Goal: Find specific fact: Find specific page/section

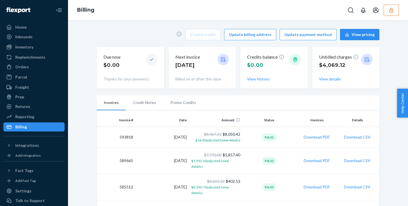
scroll to position [25, 0]
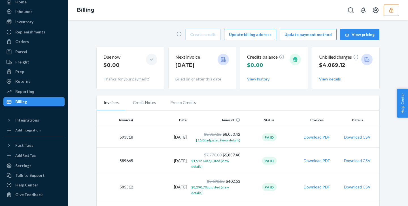
click at [393, 11] on icon "button" at bounding box center [392, 10] width 6 height 6
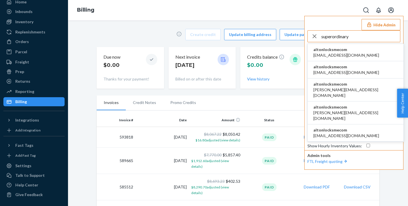
type input "superordinary"
click at [355, 56] on span "[EMAIL_ADDRESS][DOMAIN_NAME]" at bounding box center [347, 55] width 66 height 6
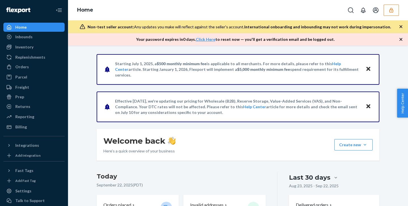
click at [391, 11] on icon "button" at bounding box center [392, 10] width 4 height 5
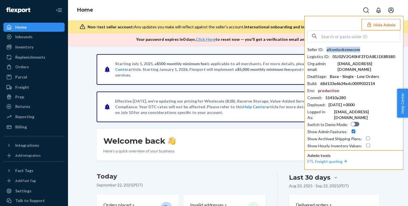
click at [332, 51] on div "altonlocksmecom" at bounding box center [344, 50] width 34 height 6
drag, startPoint x: 309, startPoint y: 51, endPoint x: 356, endPoint y: 50, distance: 46.8
click at [356, 50] on div "Seller ID : altonlocksmecom" at bounding box center [354, 50] width 93 height 6
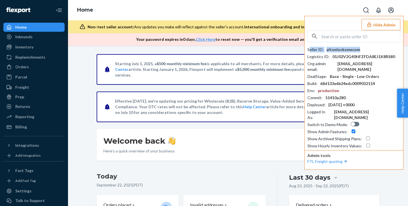
click at [356, 49] on div "altonlocksmecom" at bounding box center [344, 50] width 34 height 6
drag, startPoint x: 357, startPoint y: 49, endPoint x: 306, endPoint y: 48, distance: 51.3
click at [306, 48] on div "Hide Admin Seller ID : altonlocksmecom Logistics ID : 01J02V2G40HFZFDA8EJ1X8RS8…" at bounding box center [353, 93] width 99 height 154
drag, startPoint x: 308, startPoint y: 49, endPoint x: 334, endPoint y: 50, distance: 25.5
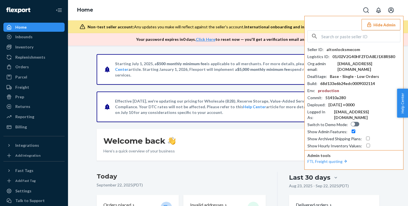
click at [333, 50] on div "Seller ID : altonlocksmecom" at bounding box center [354, 50] width 93 height 6
copy div "altonlocksmecom"
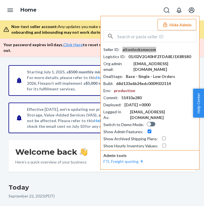
drag, startPoint x: 357, startPoint y: 50, endPoint x: 336, endPoint y: 55, distance: 21.5
